Goal: Task Accomplishment & Management: Manage account settings

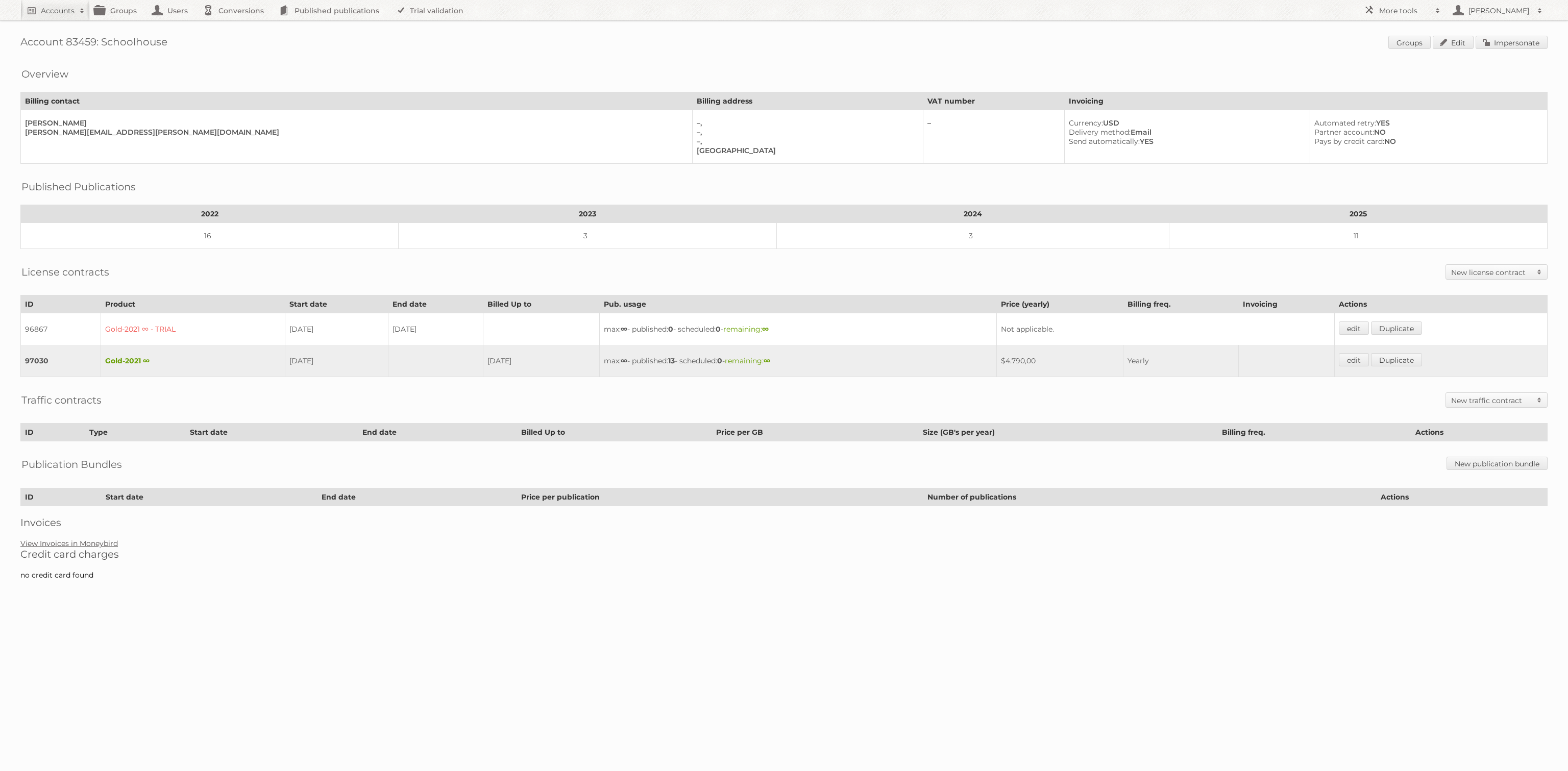
click at [99, 539] on link "View Invoices in Moneybird" at bounding box center [69, 543] width 97 height 9
click at [1446, 43] on link "Edit" at bounding box center [1453, 43] width 41 height 13
click at [1489, 40] on link "Impersonate" at bounding box center [1511, 43] width 72 height 13
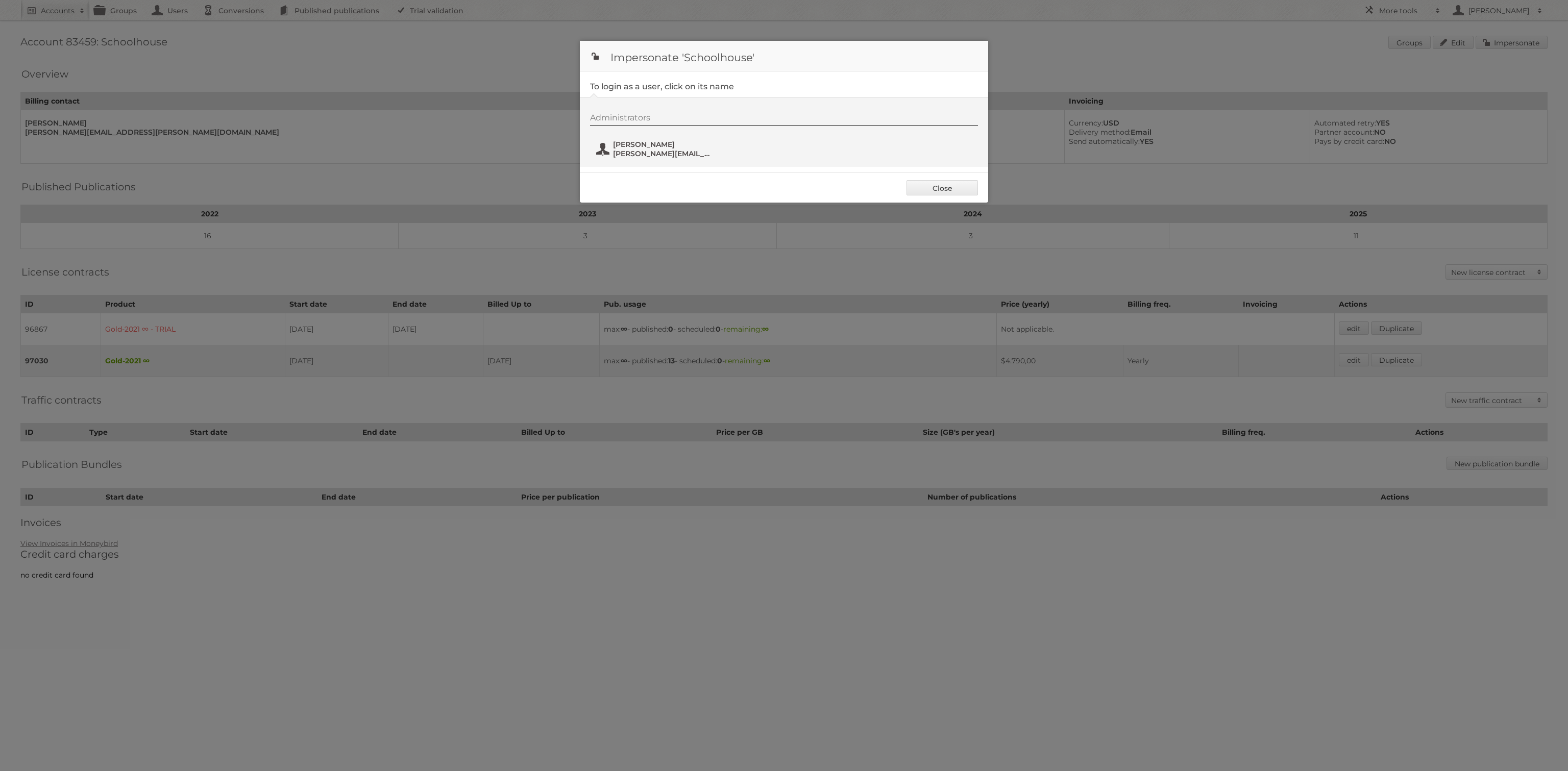
click at [668, 142] on span "[PERSON_NAME]" at bounding box center [662, 144] width 99 height 9
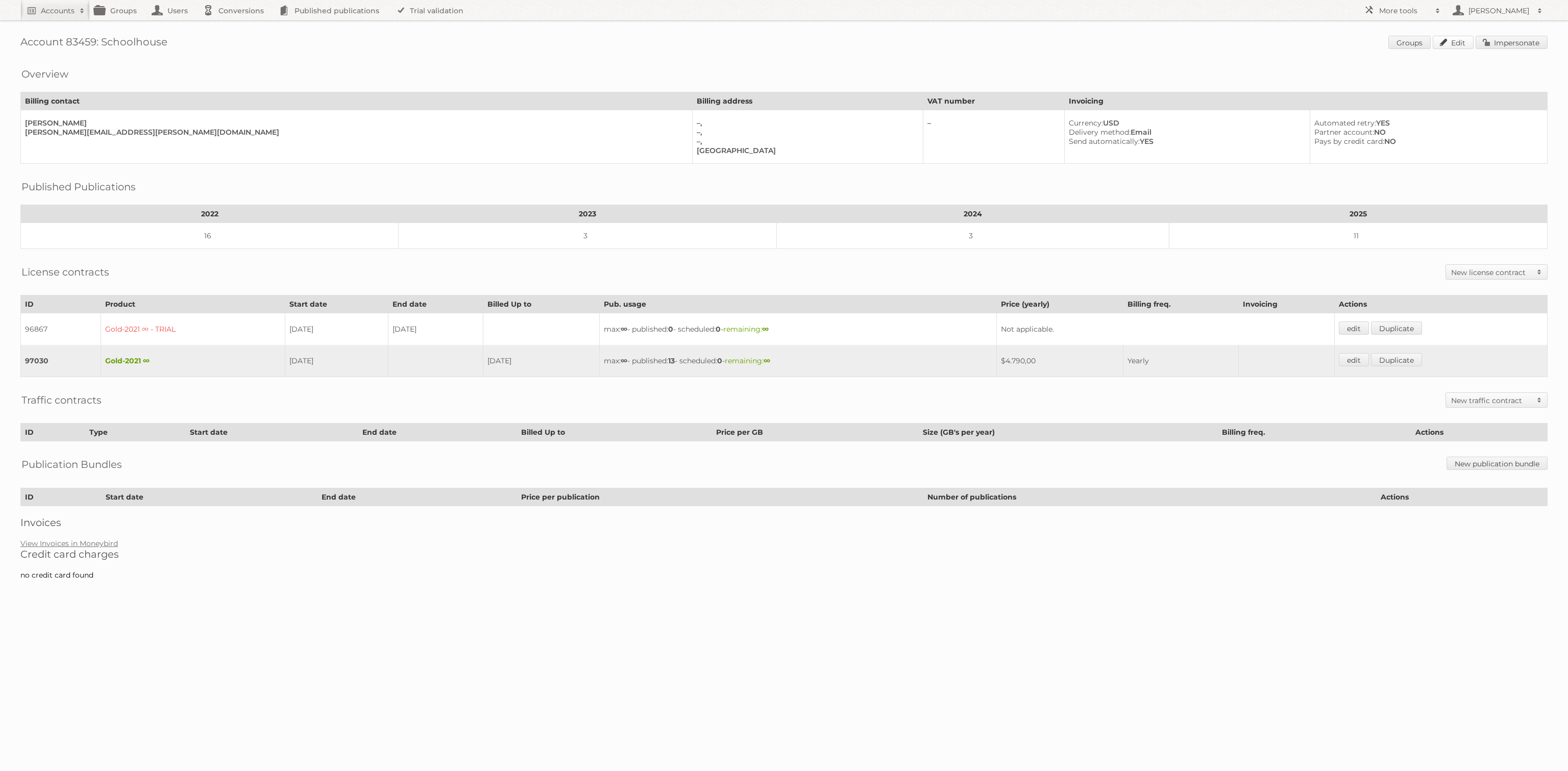
click at [1463, 43] on link "Edit" at bounding box center [1453, 43] width 41 height 13
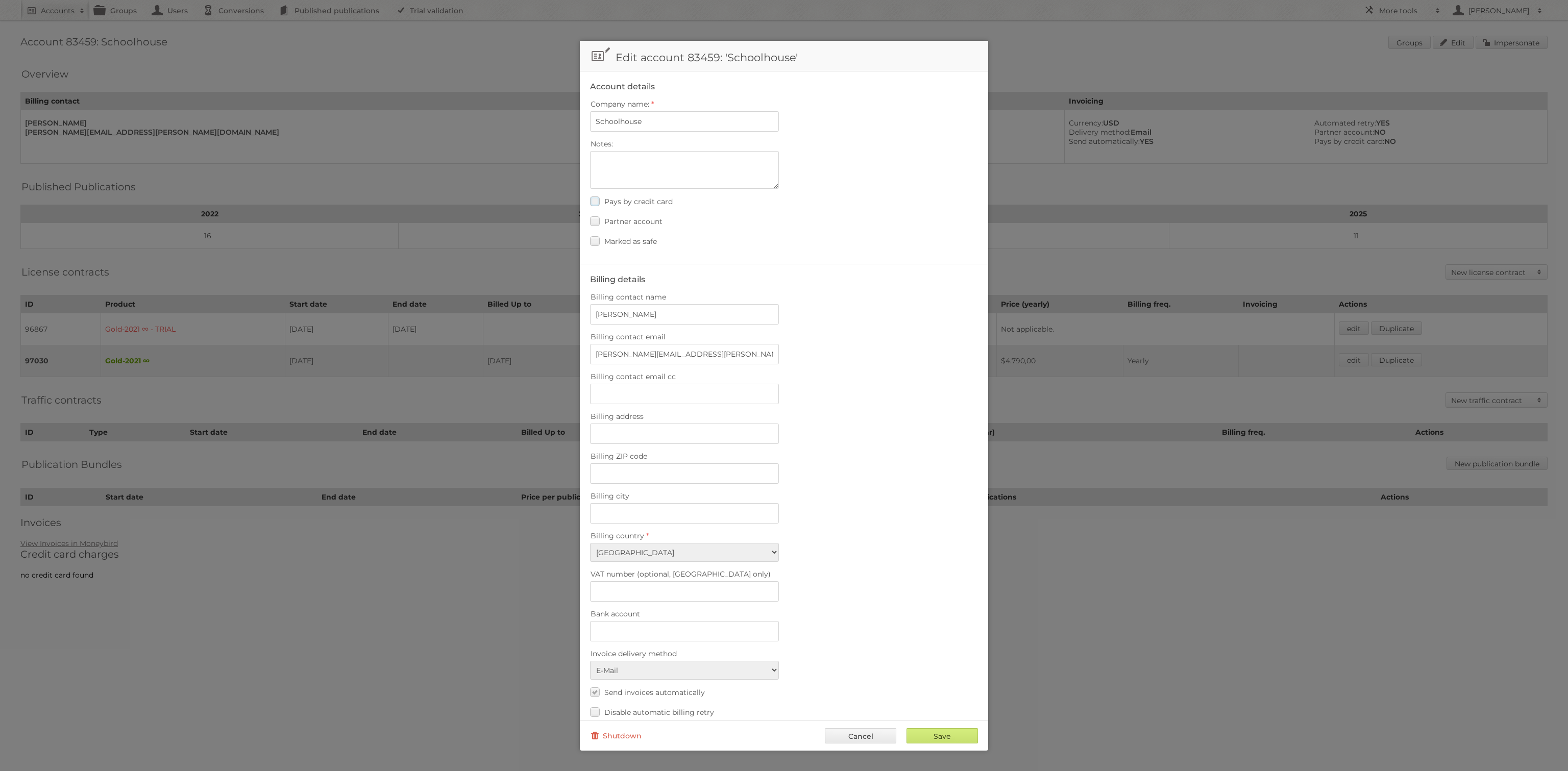
click at [648, 203] on span "Pays by credit card" at bounding box center [639, 201] width 68 height 9
click at [0, 0] on input "Pays by credit card" at bounding box center [0, 0] width 0 height 0
click at [925, 741] on input "Save" at bounding box center [942, 736] width 71 height 15
type input "..."
